Goal: Information Seeking & Learning: Learn about a topic

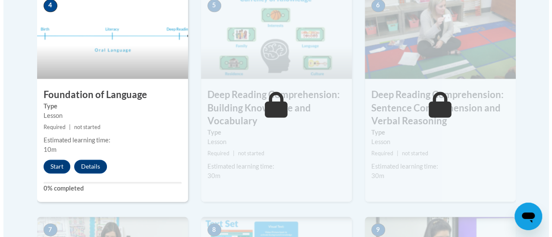
scroll to position [525, 0]
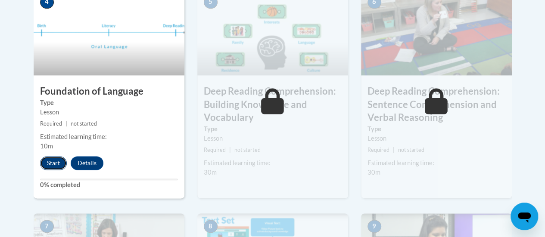
click at [42, 162] on button "Start" at bounding box center [53, 163] width 27 height 14
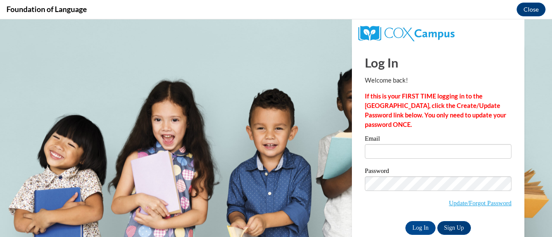
scroll to position [0, 0]
click at [368, 154] on input "Email" at bounding box center [438, 151] width 147 height 15
type input "angel.mcgee@rusd.org"
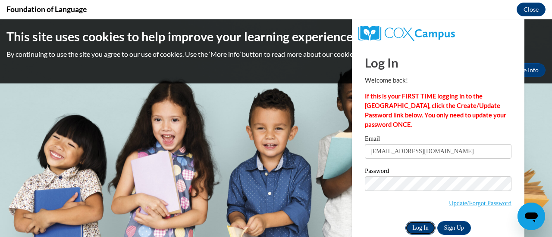
click at [415, 229] on input "Log In" at bounding box center [420, 228] width 30 height 14
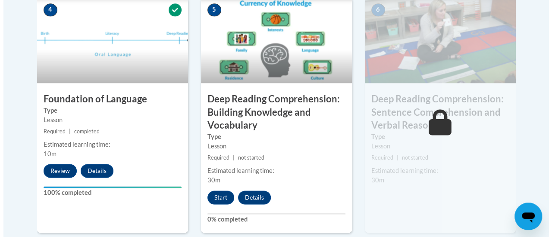
scroll to position [500, 0]
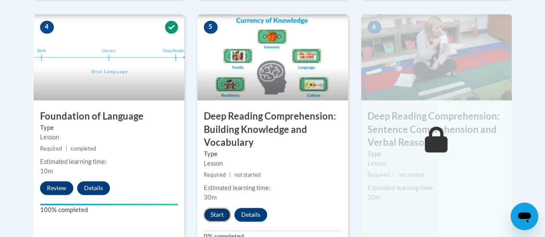
click at [214, 220] on button "Start" at bounding box center [217, 215] width 27 height 14
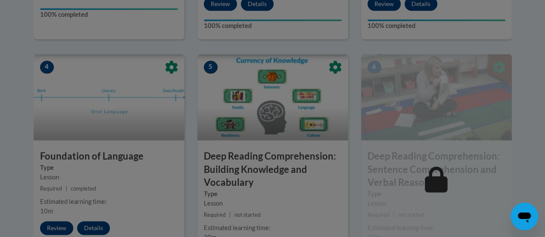
scroll to position [533, 0]
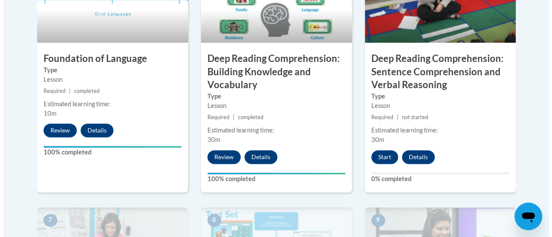
scroll to position [557, 0]
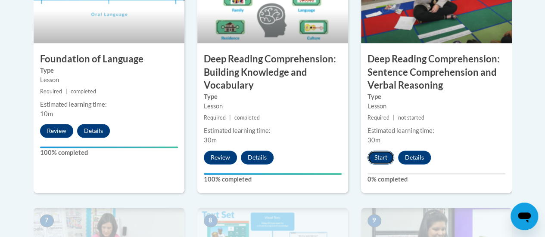
click at [385, 154] on button "Start" at bounding box center [381, 158] width 27 height 14
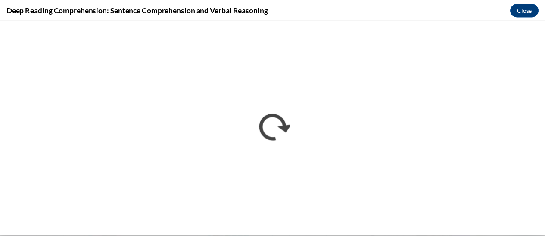
scroll to position [0, 0]
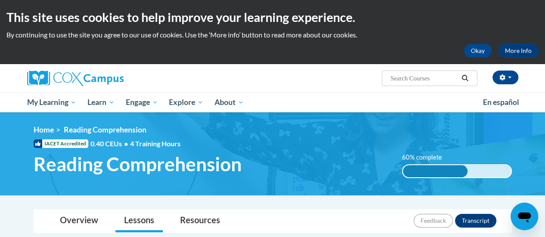
click at [516, 151] on div "<en>My Learning</en><fr>New fr_My Learning</fr><it>New it_My Learning</it><de>N…" at bounding box center [273, 153] width 504 height 57
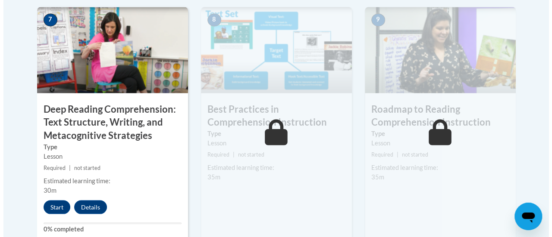
scroll to position [776, 0]
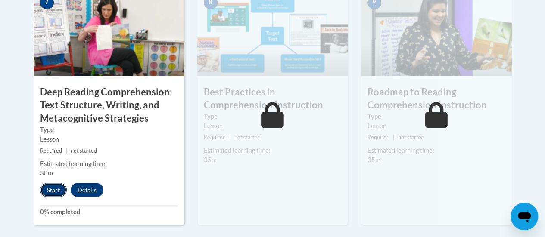
click at [57, 187] on button "Start" at bounding box center [53, 190] width 27 height 14
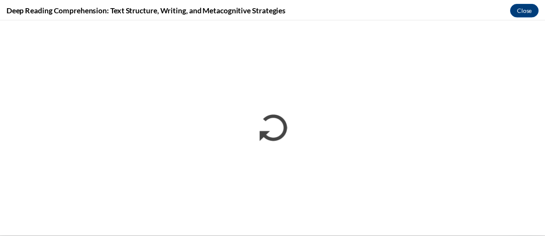
scroll to position [0, 0]
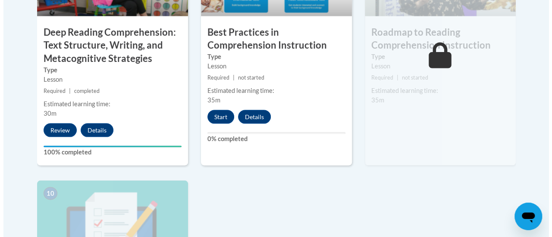
scroll to position [833, 0]
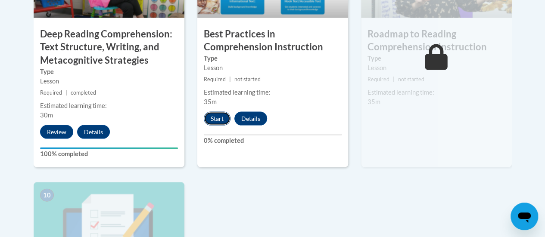
click at [214, 121] on button "Start" at bounding box center [217, 119] width 27 height 14
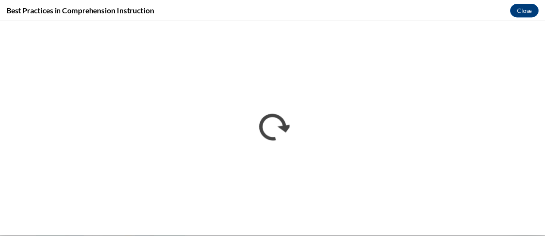
scroll to position [0, 0]
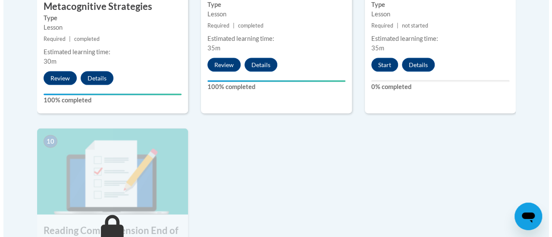
scroll to position [887, 0]
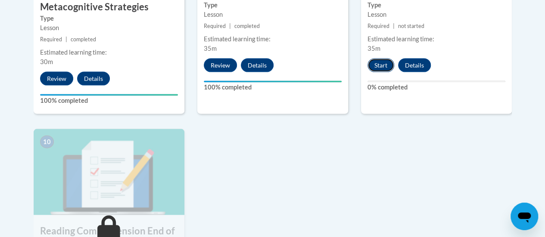
click at [378, 62] on button "Start" at bounding box center [381, 66] width 27 height 14
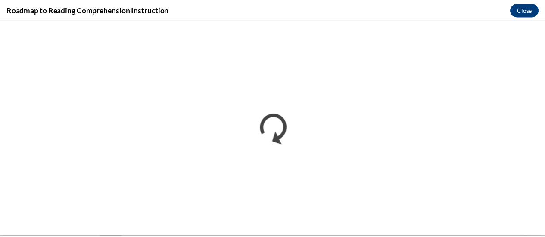
scroll to position [0, 0]
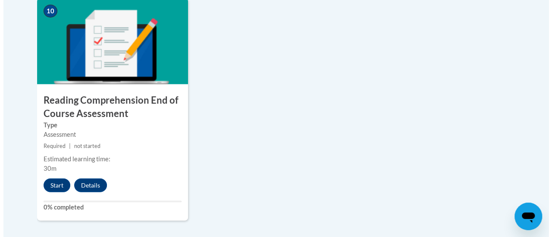
scroll to position [1020, 0]
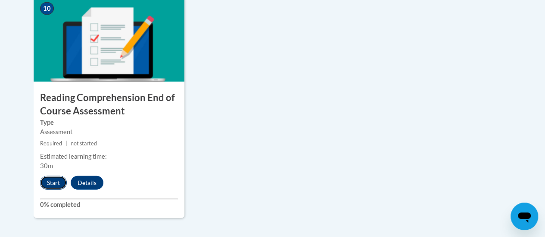
click at [42, 179] on button "Start" at bounding box center [53, 183] width 27 height 14
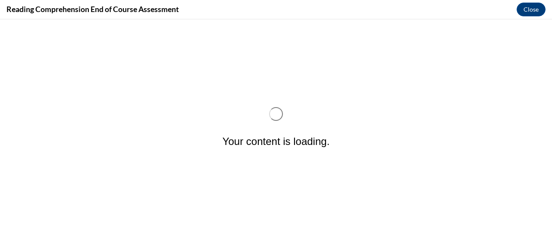
scroll to position [0, 0]
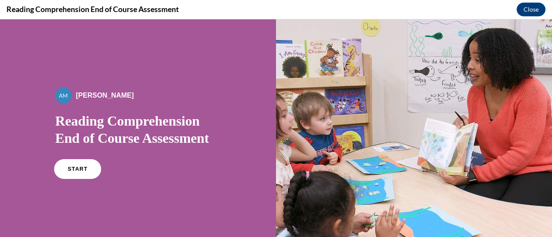
click at [79, 174] on link "START" at bounding box center [77, 169] width 47 height 20
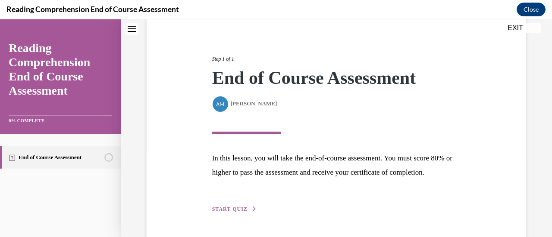
scroll to position [126, 0]
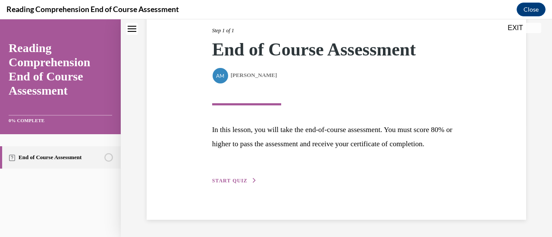
click at [246, 181] on button "START QUIZ" at bounding box center [234, 181] width 45 height 8
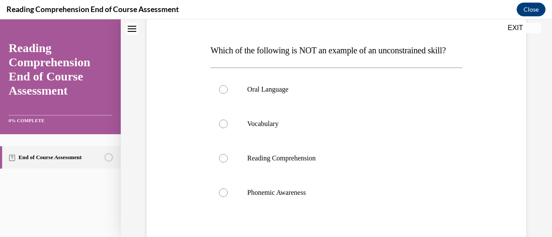
scroll to position [120, 0]
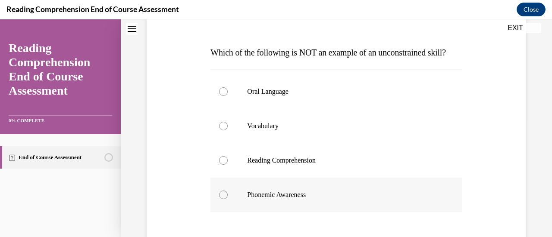
click at [217, 204] on label "Phonemic Awareness" at bounding box center [335, 195] width 251 height 34
click at [219, 200] on input "Phonemic Awareness" at bounding box center [223, 195] width 9 height 9
radio input "true"
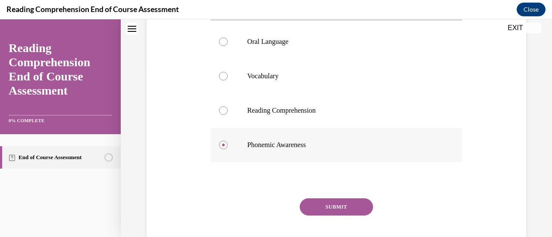
scroll to position [187, 0]
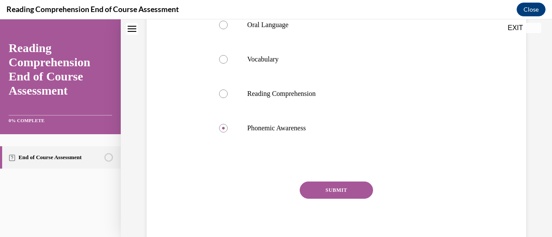
click at [314, 199] on button "SUBMIT" at bounding box center [335, 190] width 73 height 17
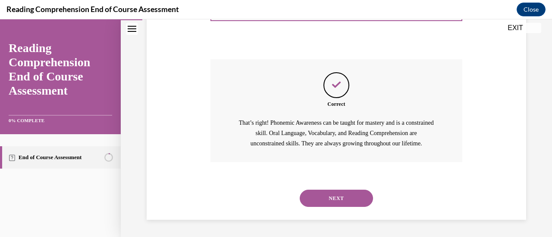
click at [315, 199] on button "NEXT" at bounding box center [335, 198] width 73 height 17
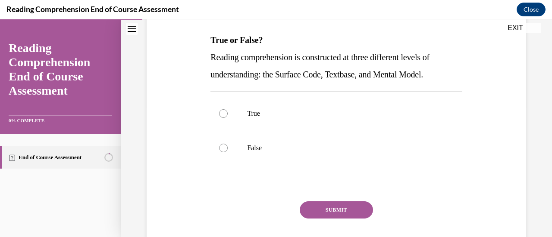
scroll to position [133, 0]
click at [217, 204] on div "SUBMIT" at bounding box center [335, 222] width 251 height 43
click at [222, 109] on div at bounding box center [223, 113] width 9 height 9
click at [222, 109] on input "True" at bounding box center [223, 113] width 9 height 9
radio input "true"
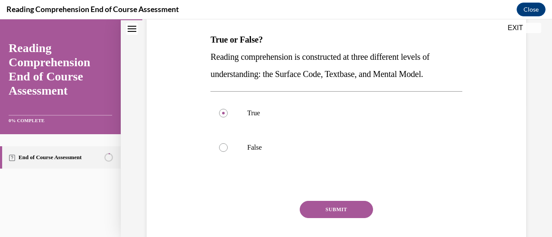
click at [312, 213] on button "SUBMIT" at bounding box center [335, 209] width 73 height 17
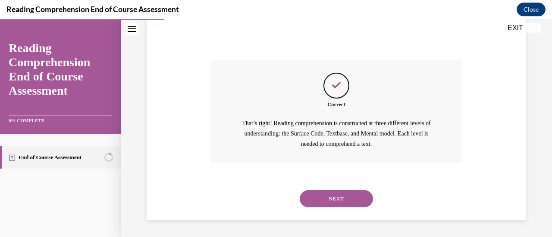
click at [315, 206] on button "NEXT" at bounding box center [335, 198] width 73 height 17
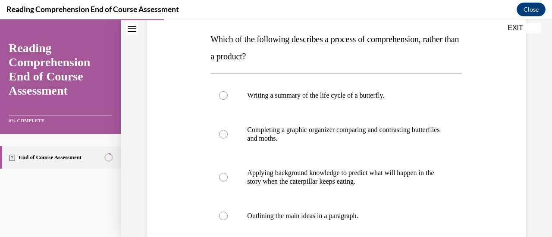
scroll to position [139, 0]
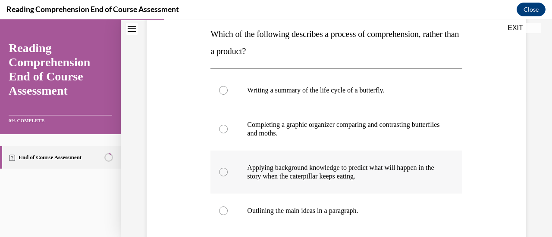
click at [219, 173] on div at bounding box center [223, 172] width 9 height 9
click at [219, 173] on input "Applying background knowledge to predict what will happen in the story when the…" at bounding box center [223, 172] width 9 height 9
radio input "true"
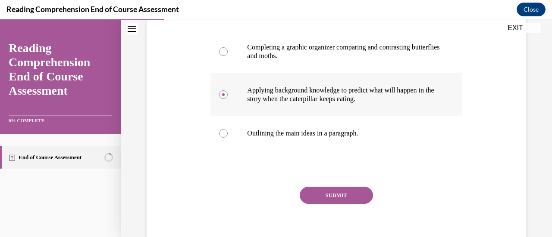
scroll to position [220, 0]
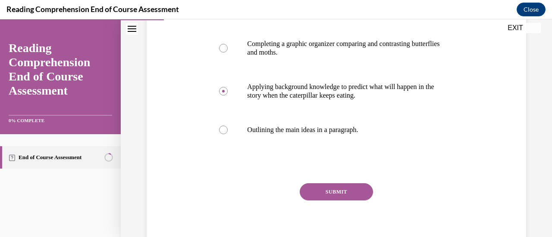
click at [319, 196] on button "SUBMIT" at bounding box center [335, 192] width 73 height 17
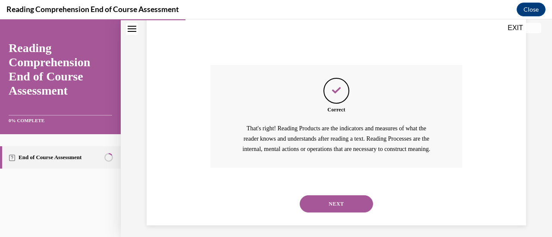
click at [315, 213] on button "NEXT" at bounding box center [335, 204] width 73 height 17
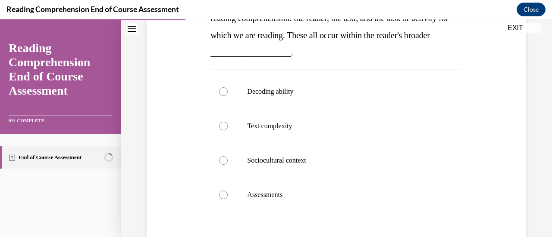
scroll to position [170, 0]
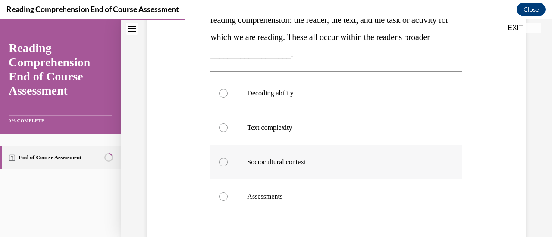
click at [225, 157] on label "Sociocultural context" at bounding box center [335, 162] width 251 height 34
click at [225, 158] on input "Sociocultural context" at bounding box center [223, 162] width 9 height 9
radio input "true"
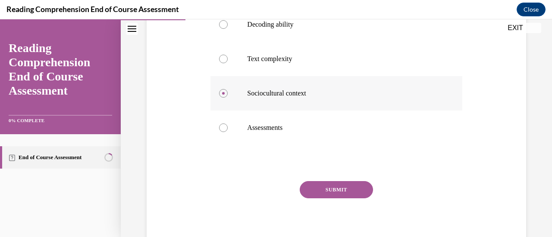
scroll to position [243, 0]
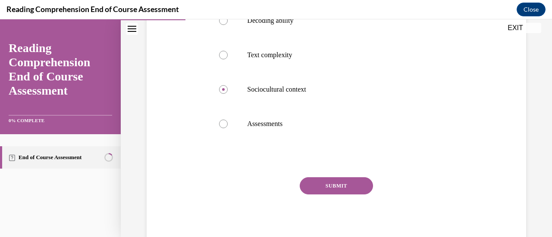
click at [312, 179] on button "SUBMIT" at bounding box center [335, 186] width 73 height 17
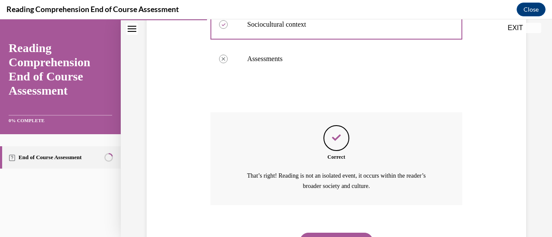
scroll to position [350, 0]
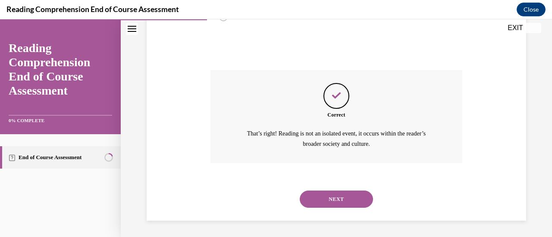
click at [310, 208] on div "NEXT" at bounding box center [335, 199] width 251 height 34
click at [314, 203] on button "NEXT" at bounding box center [335, 199] width 73 height 17
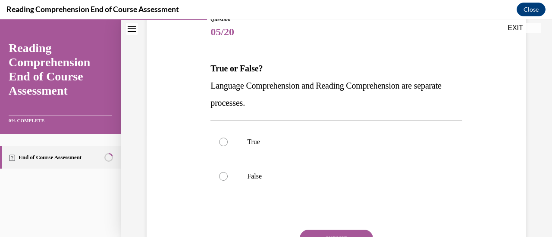
scroll to position [109, 0]
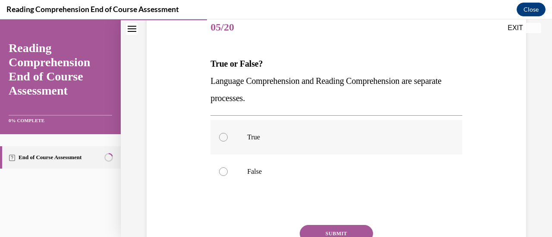
click at [223, 134] on div at bounding box center [223, 137] width 9 height 9
click at [223, 134] on input "True" at bounding box center [223, 137] width 9 height 9
radio input "true"
click at [253, 174] on p "False" at bounding box center [343, 172] width 193 height 9
click at [228, 174] on input "False" at bounding box center [223, 172] width 9 height 9
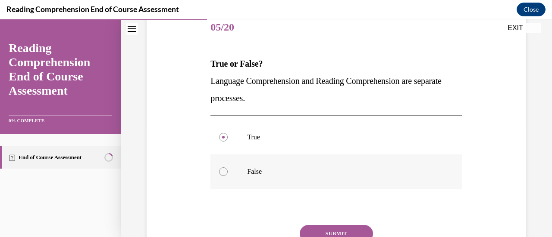
radio input "true"
click at [322, 231] on button "SUBMIT" at bounding box center [335, 233] width 73 height 17
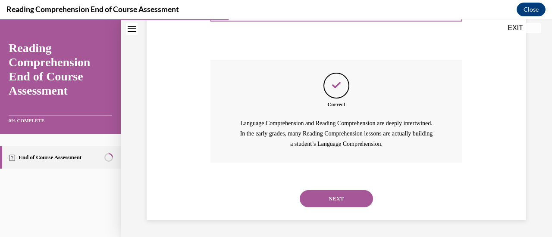
click at [307, 204] on button "NEXT" at bounding box center [335, 198] width 73 height 17
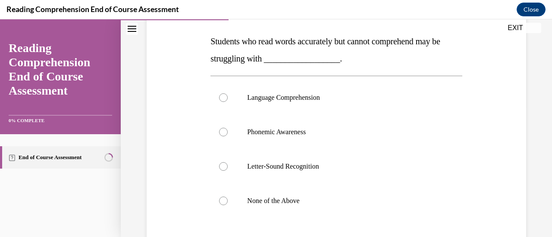
scroll to position [145, 0]
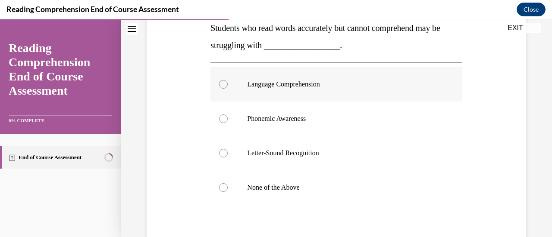
click at [220, 86] on div at bounding box center [223, 84] width 9 height 9
click at [220, 86] on input "Language Comprehension" at bounding box center [223, 84] width 9 height 9
radio input "true"
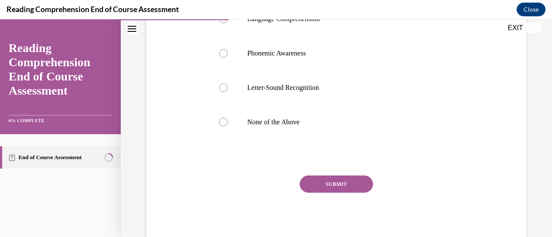
click at [313, 192] on button "SUBMIT" at bounding box center [335, 184] width 73 height 17
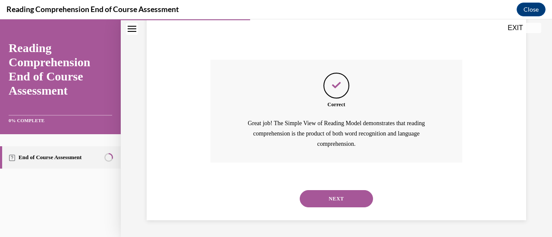
click at [307, 197] on button "NEXT" at bounding box center [335, 198] width 73 height 17
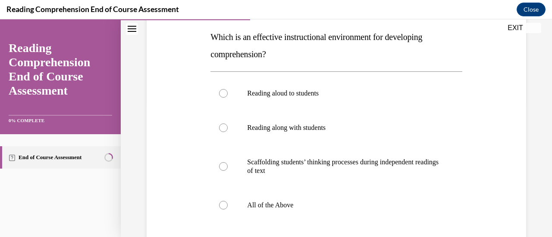
scroll to position [136, 0]
click at [232, 89] on label "Reading aloud to students" at bounding box center [335, 93] width 251 height 34
click at [228, 89] on input "Reading aloud to students" at bounding box center [223, 93] width 9 height 9
radio input "true"
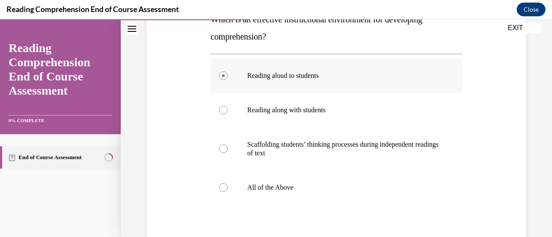
scroll to position [151, 0]
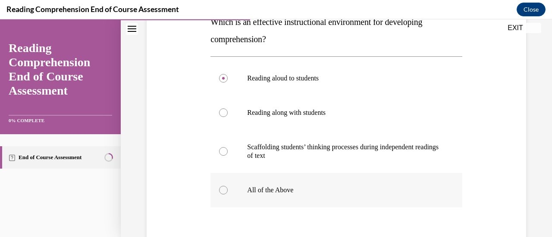
click at [224, 186] on label "All of the Above" at bounding box center [335, 190] width 251 height 34
click at [224, 186] on input "All of the Above" at bounding box center [223, 190] width 9 height 9
radio input "true"
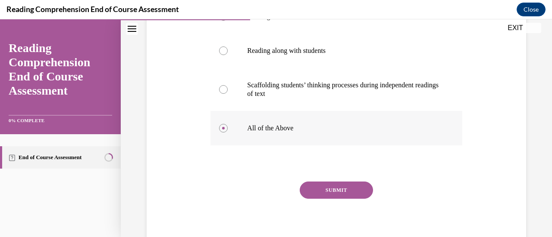
scroll to position [219, 0]
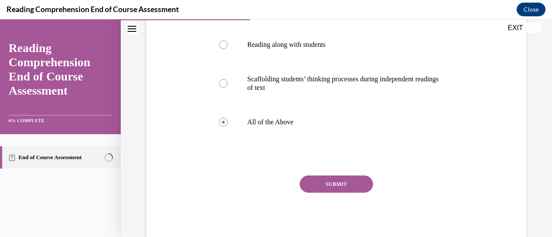
click at [315, 183] on button "SUBMIT" at bounding box center [335, 184] width 73 height 17
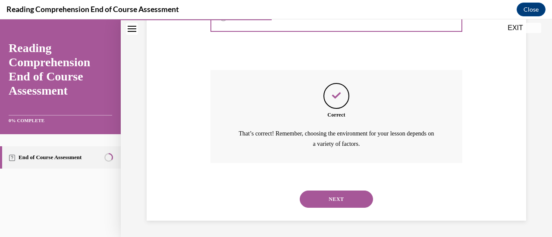
click at [308, 195] on button "NEXT" at bounding box center [335, 199] width 73 height 17
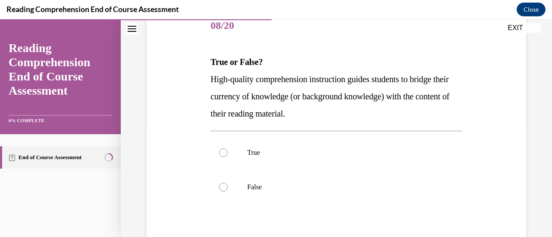
scroll to position [112, 0]
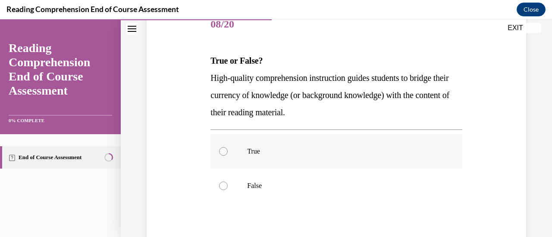
click at [230, 149] on label "True" at bounding box center [335, 151] width 251 height 34
click at [228, 149] on input "True" at bounding box center [223, 151] width 9 height 9
radio input "true"
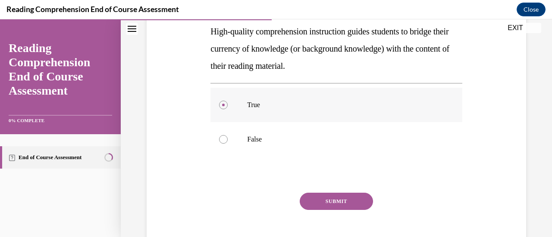
scroll to position [176, 0]
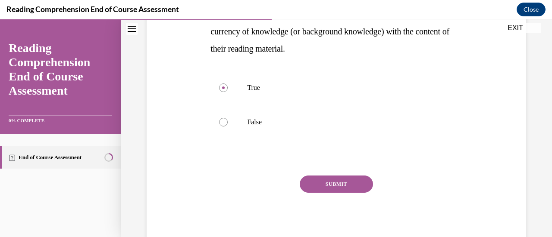
click at [313, 189] on button "SUBMIT" at bounding box center [335, 184] width 73 height 17
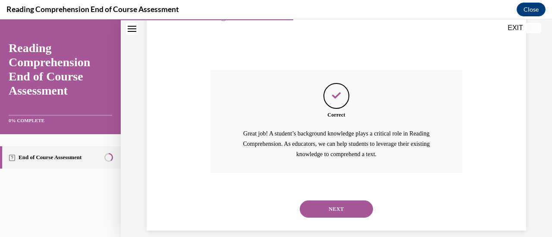
click at [310, 214] on button "NEXT" at bounding box center [335, 209] width 73 height 17
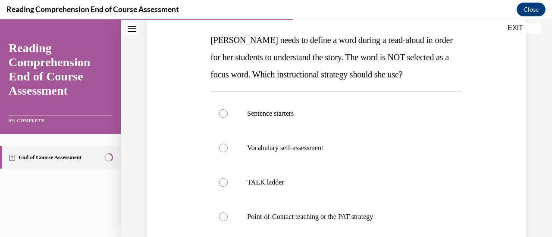
scroll to position [131, 0]
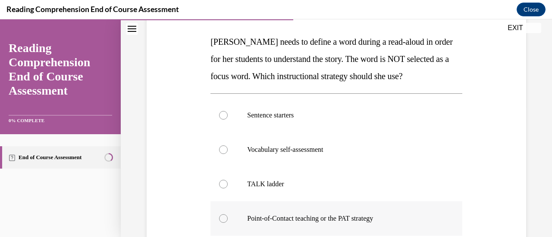
click at [228, 227] on label "Point-of-Contact teaching or the PAT strategy" at bounding box center [335, 219] width 251 height 34
click at [228, 223] on input "Point-of-Contact teaching or the PAT strategy" at bounding box center [223, 219] width 9 height 9
radio input "true"
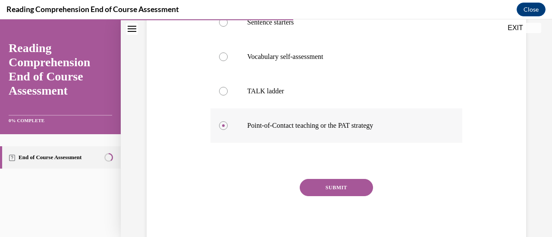
scroll to position [228, 0]
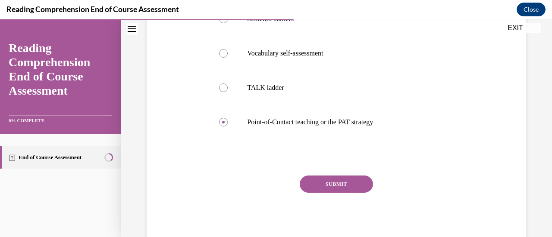
click at [312, 181] on button "SUBMIT" at bounding box center [335, 184] width 73 height 17
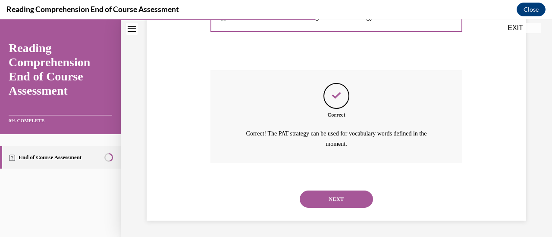
click at [312, 195] on button "NEXT" at bounding box center [335, 199] width 73 height 17
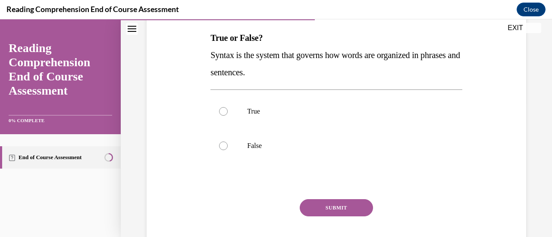
scroll to position [136, 0]
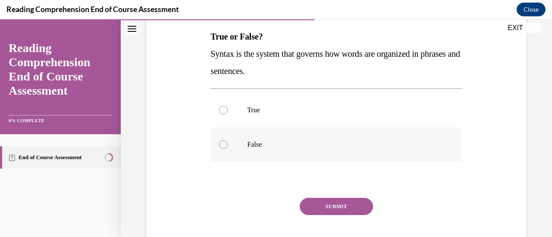
click at [239, 140] on label "False" at bounding box center [335, 145] width 251 height 34
click at [228, 140] on input "False" at bounding box center [223, 144] width 9 height 9
radio input "true"
click at [244, 110] on label "True" at bounding box center [335, 110] width 251 height 34
click at [228, 110] on input "True" at bounding box center [223, 110] width 9 height 9
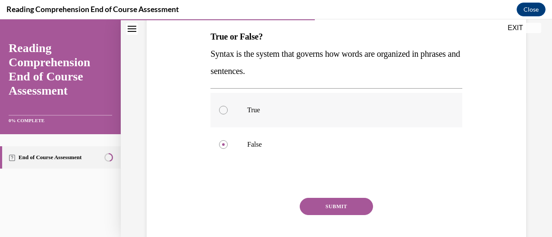
radio input "true"
click at [306, 208] on button "SUBMIT" at bounding box center [335, 206] width 73 height 17
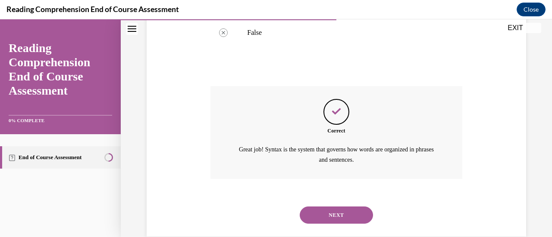
click at [309, 215] on button "NEXT" at bounding box center [335, 215] width 73 height 17
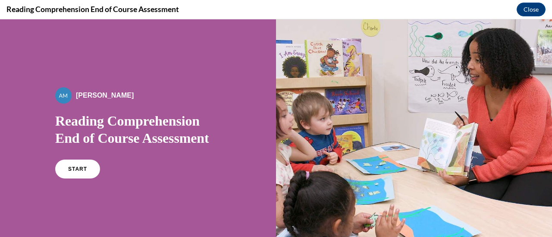
scroll to position [0, 0]
click at [75, 165] on link "START" at bounding box center [77, 169] width 47 height 20
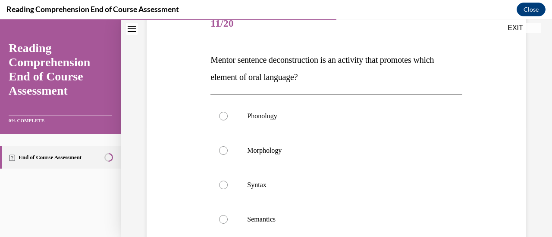
scroll to position [121, 0]
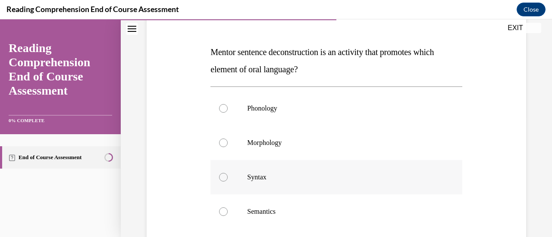
click at [221, 178] on div at bounding box center [223, 177] width 9 height 9
click at [221, 178] on input "Syntax" at bounding box center [223, 177] width 9 height 9
radio input "true"
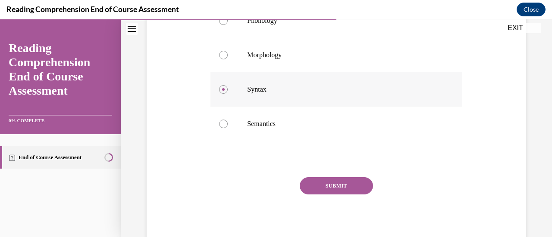
scroll to position [210, 0]
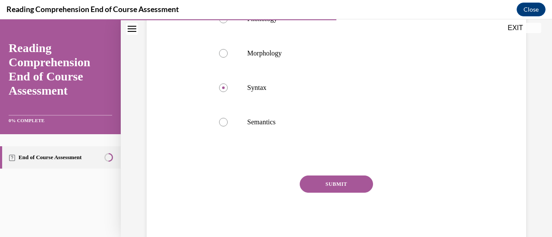
click at [307, 190] on button "SUBMIT" at bounding box center [335, 184] width 73 height 17
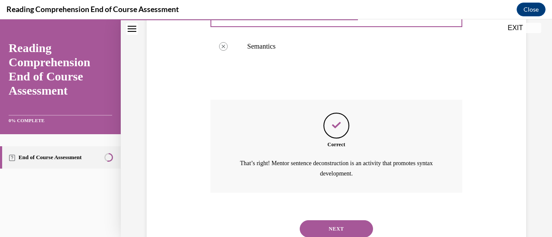
click at [312, 230] on button "NEXT" at bounding box center [335, 229] width 73 height 17
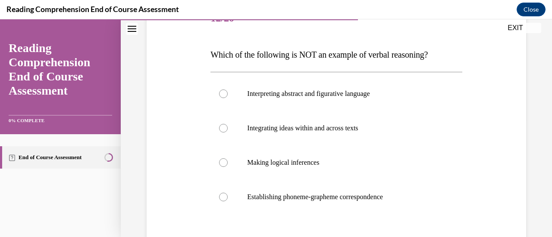
scroll to position [119, 0]
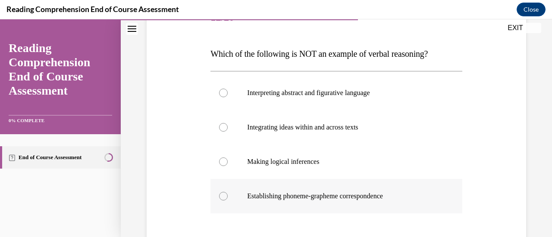
click at [228, 189] on label "Establishing phoneme-grapheme correspondence" at bounding box center [335, 196] width 251 height 34
click at [228, 192] on input "Establishing phoneme-grapheme correspondence" at bounding box center [223, 196] width 9 height 9
radio input "true"
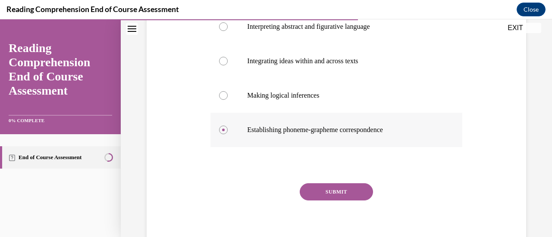
scroll to position [193, 0]
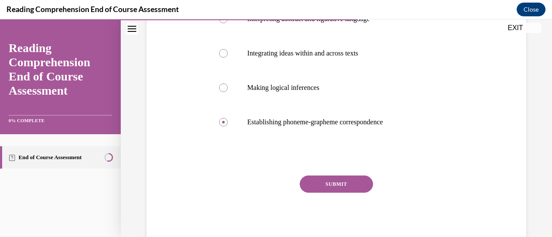
click at [312, 188] on button "SUBMIT" at bounding box center [335, 184] width 73 height 17
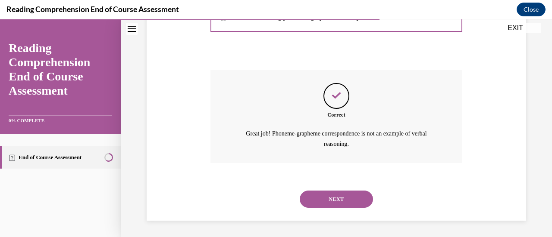
click at [305, 192] on button "NEXT" at bounding box center [335, 199] width 73 height 17
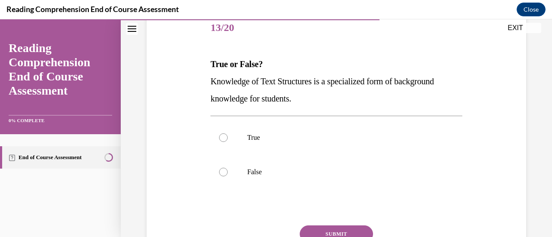
scroll to position [109, 0]
click at [237, 134] on label "True" at bounding box center [335, 137] width 251 height 34
click at [228, 134] on input "True" at bounding box center [223, 137] width 9 height 9
radio input "true"
click at [338, 231] on button "SUBMIT" at bounding box center [335, 233] width 73 height 17
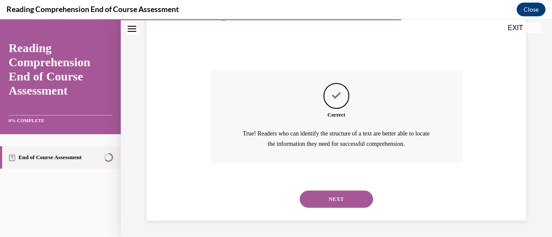
click at [309, 191] on button "NEXT" at bounding box center [335, 199] width 73 height 17
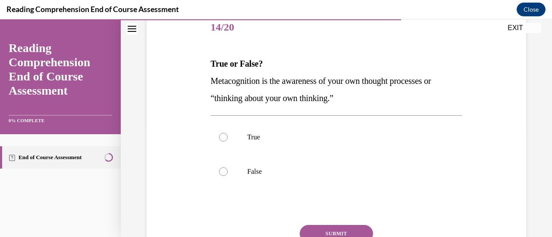
scroll to position [109, 0]
click at [247, 134] on p "True" at bounding box center [343, 138] width 193 height 9
click at [228, 134] on input "True" at bounding box center [223, 138] width 9 height 9
radio input "true"
click at [335, 231] on button "SUBMIT" at bounding box center [335, 234] width 73 height 17
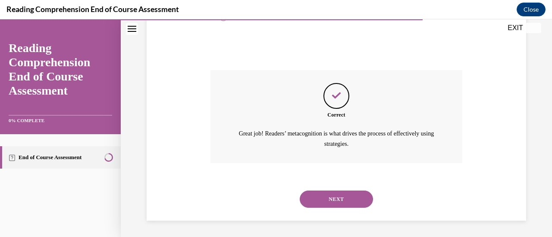
click at [311, 193] on button "NEXT" at bounding box center [335, 199] width 73 height 17
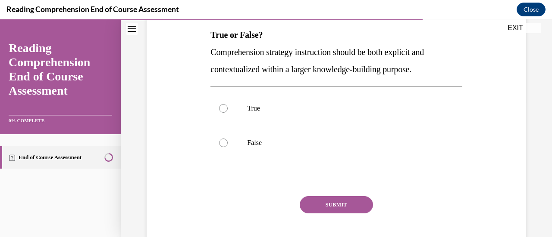
scroll to position [148, 0]
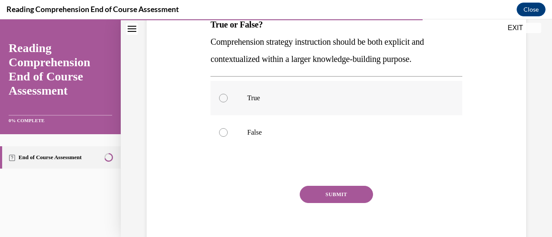
click at [247, 95] on p "True" at bounding box center [343, 98] width 193 height 9
click at [228, 95] on input "True" at bounding box center [223, 98] width 9 height 9
radio input "true"
click at [342, 193] on button "SUBMIT" at bounding box center [335, 194] width 73 height 17
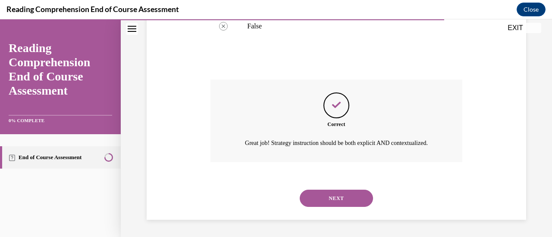
click at [316, 196] on button "NEXT" at bounding box center [335, 198] width 73 height 17
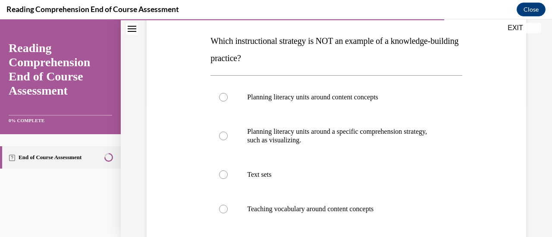
scroll to position [128, 0]
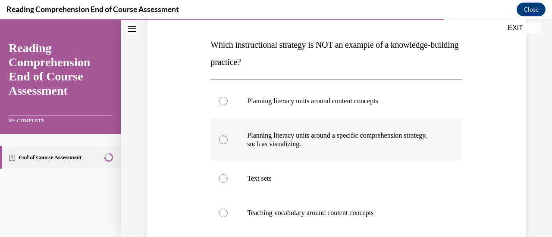
click at [234, 140] on label "Planning literacy units around a specific comprehension strategy, such as visua…" at bounding box center [335, 139] width 251 height 43
click at [228, 140] on input "Planning literacy units around a specific comprehension strategy, such as visua…" at bounding box center [223, 140] width 9 height 9
radio input "true"
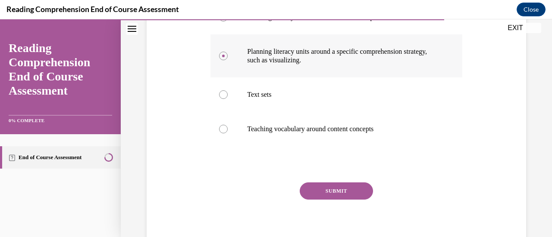
scroll to position [213, 0]
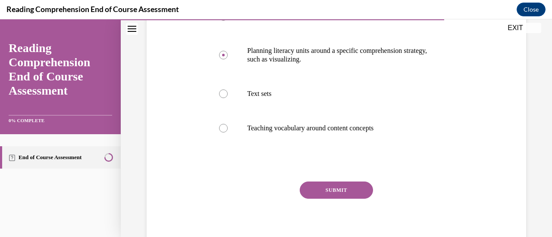
click at [308, 195] on button "SUBMIT" at bounding box center [335, 190] width 73 height 17
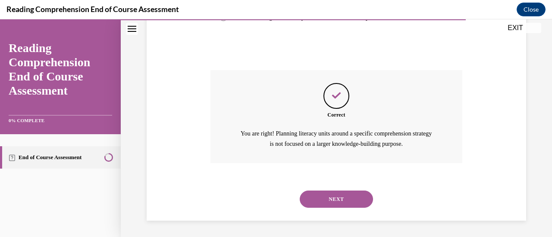
click at [313, 204] on button "NEXT" at bounding box center [335, 199] width 73 height 17
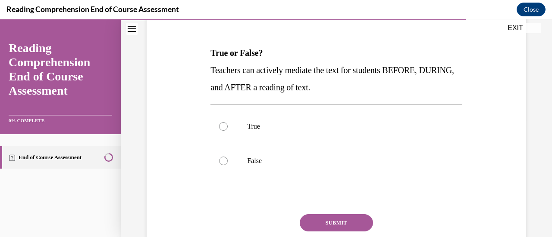
scroll to position [120, 0]
click at [226, 123] on label "True" at bounding box center [335, 126] width 251 height 34
click at [226, 123] on input "True" at bounding box center [223, 126] width 9 height 9
radio input "true"
click at [314, 223] on button "SUBMIT" at bounding box center [335, 222] width 73 height 17
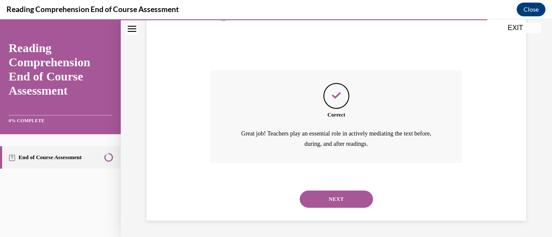
click at [310, 203] on button "NEXT" at bounding box center [335, 199] width 73 height 17
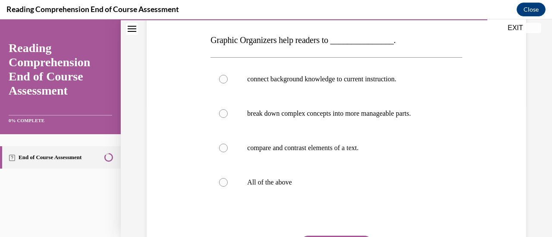
scroll to position [135, 0]
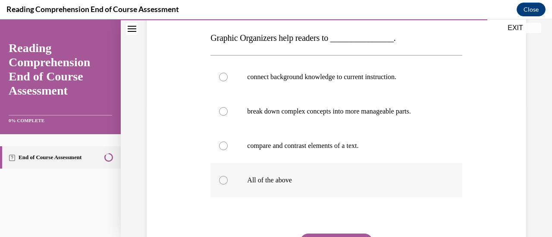
click at [234, 177] on label "All of the above" at bounding box center [335, 180] width 251 height 34
click at [228, 177] on input "All of the above" at bounding box center [223, 180] width 9 height 9
radio input "true"
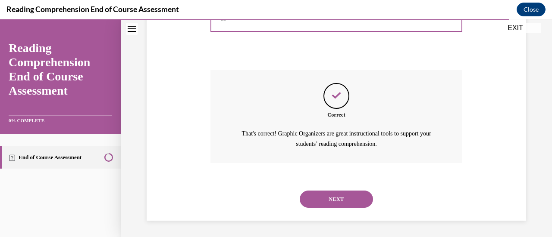
click at [309, 199] on button "NEXT" at bounding box center [335, 199] width 73 height 17
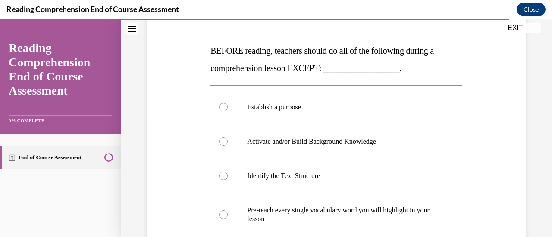
scroll to position [127, 0]
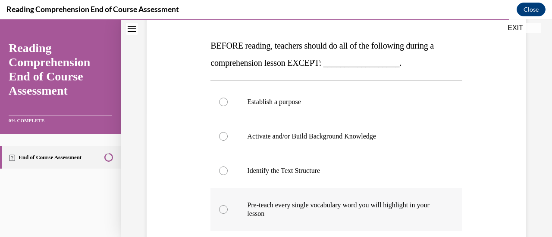
click at [226, 204] on label "Pre-teach every single vocabulary word you will highlight in your lesson" at bounding box center [335, 209] width 251 height 43
click at [226, 206] on input "Pre-teach every single vocabulary word you will highlight in your lesson" at bounding box center [223, 210] width 9 height 9
radio input "true"
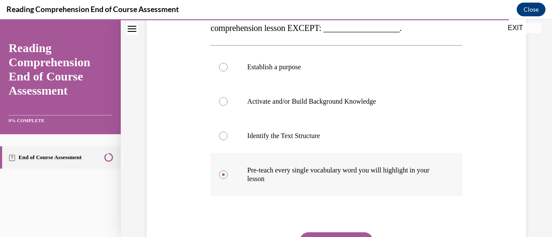
scroll to position [219, 0]
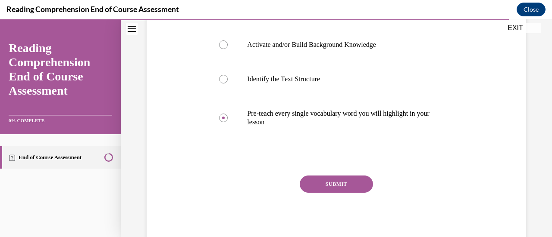
click at [304, 187] on button "SUBMIT" at bounding box center [335, 184] width 73 height 17
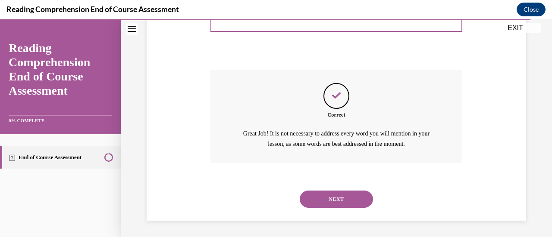
click at [307, 203] on button "NEXT" at bounding box center [335, 199] width 73 height 17
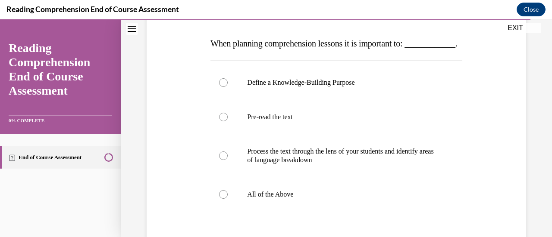
scroll to position [130, 0]
click at [269, 201] on label "All of the Above" at bounding box center [335, 194] width 251 height 34
click at [228, 198] on input "All of the Above" at bounding box center [223, 194] width 9 height 9
radio input "true"
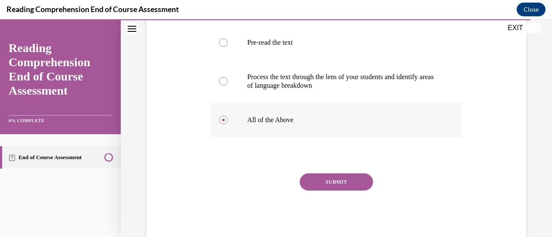
scroll to position [219, 0]
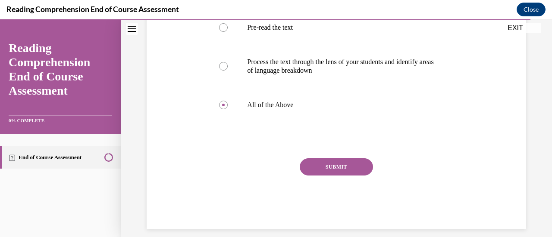
click at [306, 176] on button "SUBMIT" at bounding box center [335, 167] width 73 height 17
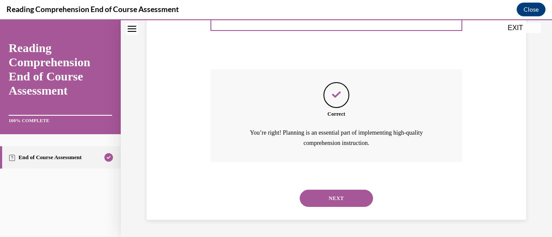
click at [304, 193] on button "NEXT" at bounding box center [335, 198] width 73 height 17
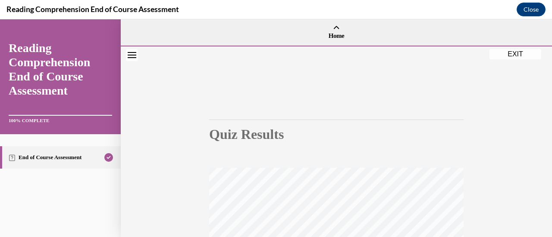
scroll to position [29, 0]
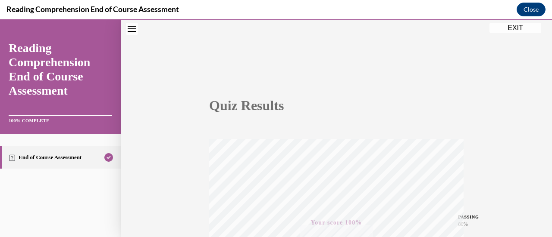
click at [515, 27] on button "EXIT" at bounding box center [515, 28] width 52 height 10
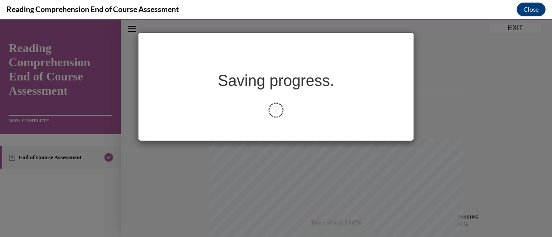
click at [274, 108] on icon at bounding box center [276, 110] width 16 height 16
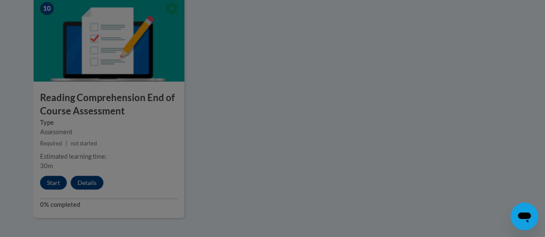
click at [205, 156] on div at bounding box center [272, 118] width 545 height 237
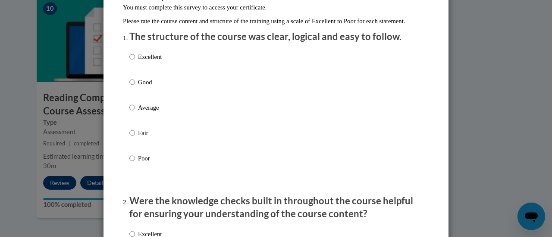
scroll to position [96, 0]
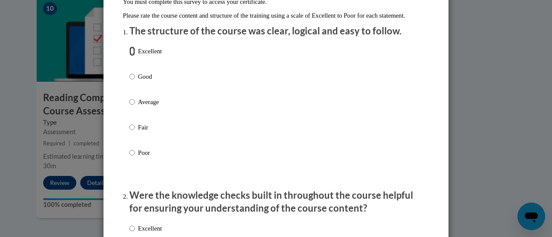
click at [129, 56] on input "Excellent" at bounding box center [132, 51] width 6 height 9
radio input "true"
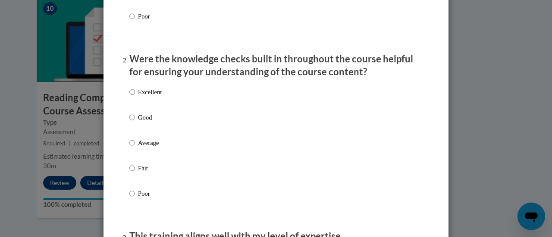
scroll to position [234, 0]
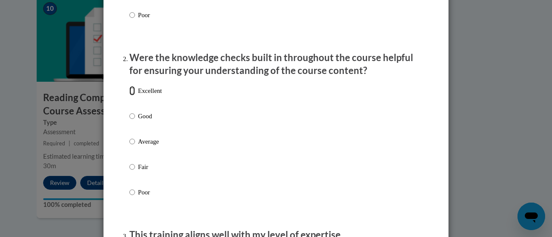
click at [129, 96] on input "Excellent" at bounding box center [132, 90] width 6 height 9
radio input "true"
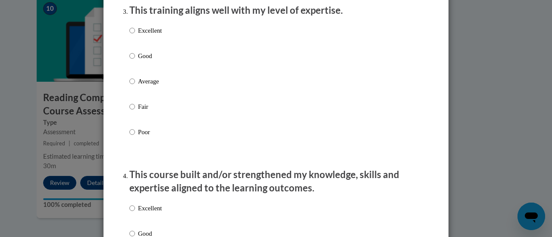
scroll to position [433, 0]
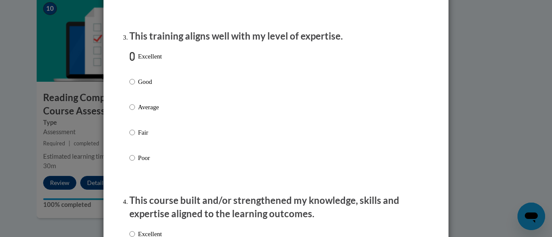
click at [129, 61] on input "Excellent" at bounding box center [132, 56] width 6 height 9
radio input "true"
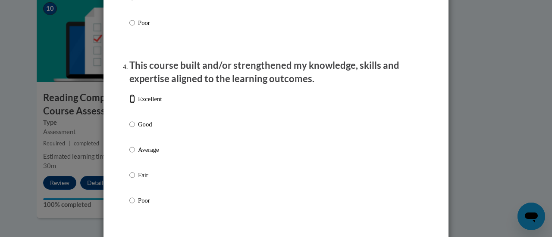
click at [131, 104] on input "Excellent" at bounding box center [132, 98] width 6 height 9
radio input "true"
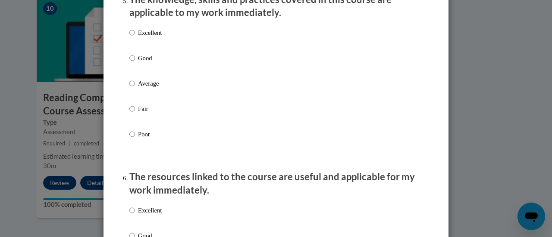
scroll to position [814, 0]
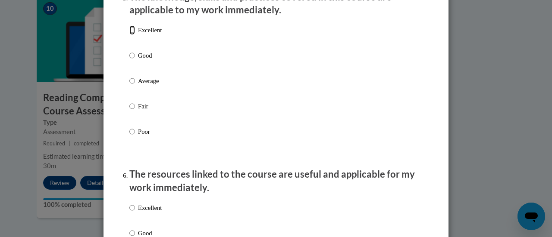
click at [129, 35] on input "Excellent" at bounding box center [132, 29] width 6 height 9
radio input "true"
click at [129, 213] on input "Excellent" at bounding box center [132, 207] width 6 height 9
radio input "true"
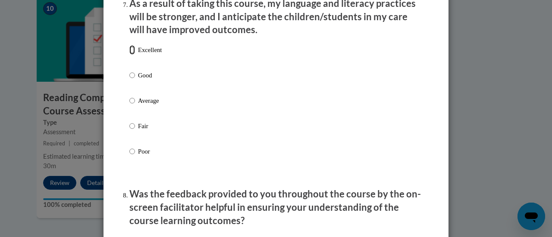
click at [131, 55] on input "Excellent" at bounding box center [132, 49] width 6 height 9
radio input "true"
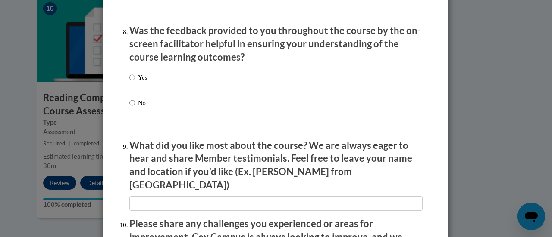
scroll to position [1334, 0]
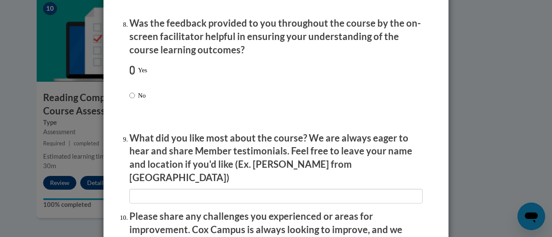
click at [130, 75] on input "Yes" at bounding box center [132, 69] width 6 height 9
radio input "true"
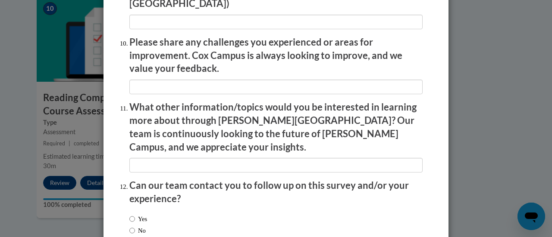
scroll to position [1554, 0]
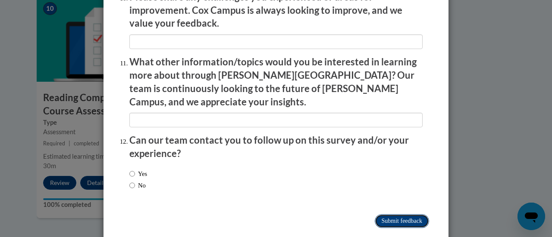
click at [374, 215] on input "Submit feedback" at bounding box center [401, 222] width 54 height 14
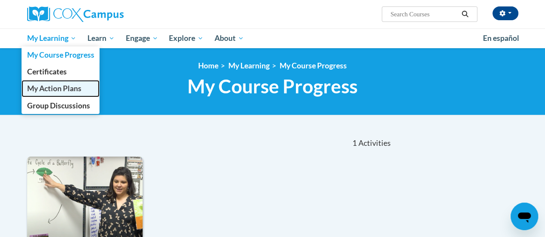
click at [53, 91] on span "My Action Plans" at bounding box center [54, 88] width 54 height 9
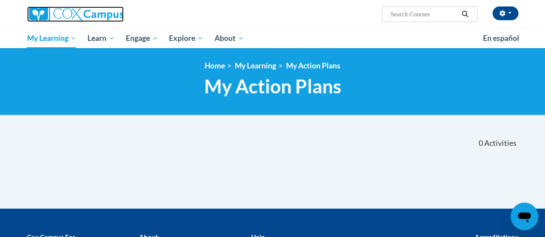
drag, startPoint x: 0, startPoint y: 0, endPoint x: 62, endPoint y: 19, distance: 65.0
click at [62, 19] on img at bounding box center [75, 14] width 97 height 16
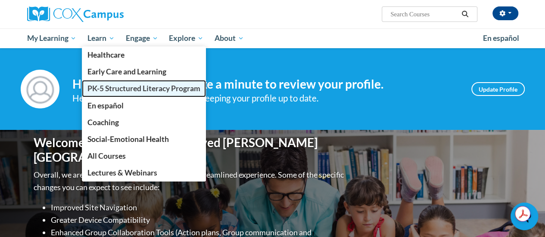
click at [117, 86] on span "PK-5 Structured Literacy Program" at bounding box center [143, 88] width 113 height 9
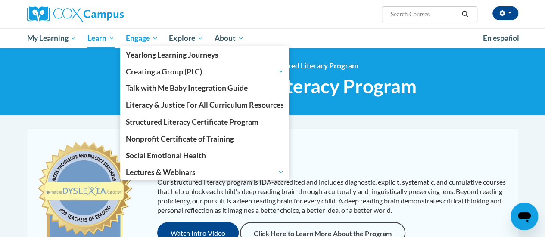
click at [137, 37] on span "Engage" at bounding box center [142, 38] width 32 height 10
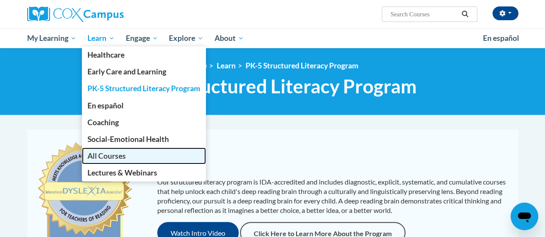
click at [100, 154] on span "All Courses" at bounding box center [106, 156] width 38 height 9
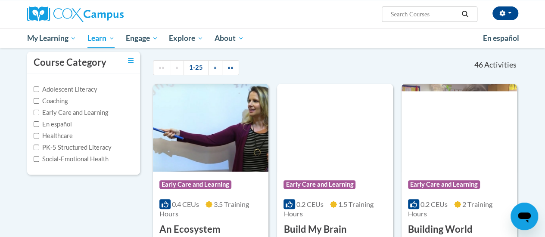
scroll to position [78, 0]
